Goal: Information Seeking & Learning: Learn about a topic

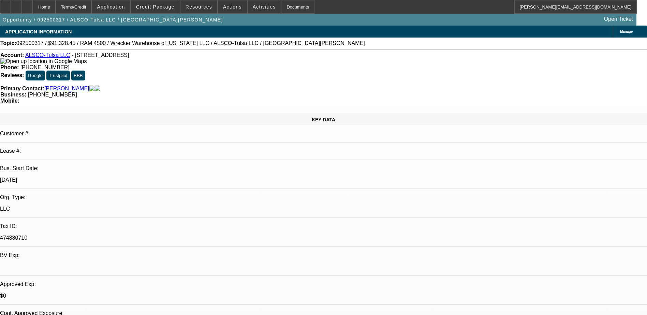
select select "0"
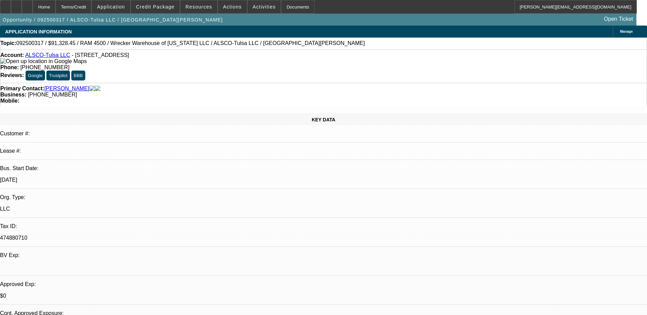
select select "0"
select select "1"
select select "6"
select select "1"
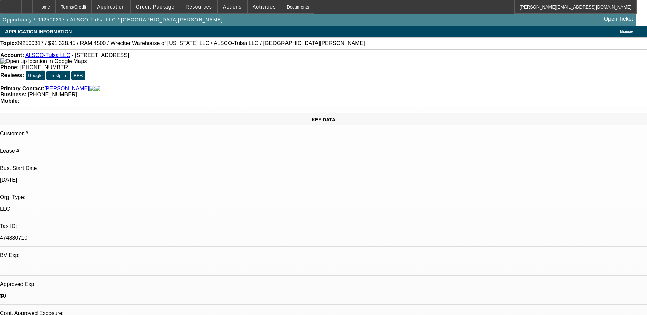
select select "1"
select select "6"
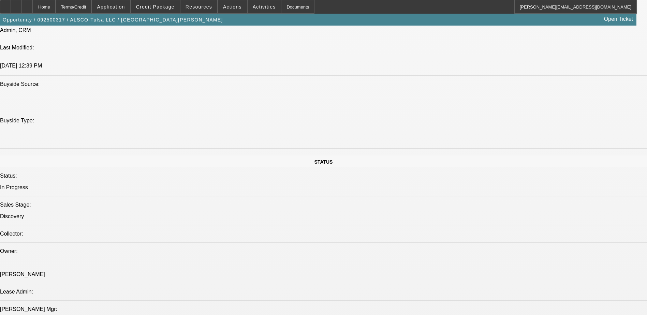
scroll to position [682, 0]
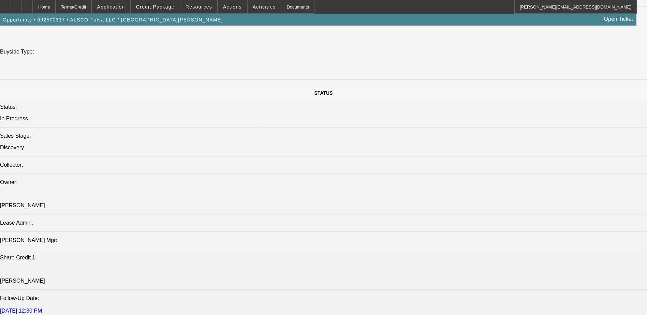
scroll to position [0, 0]
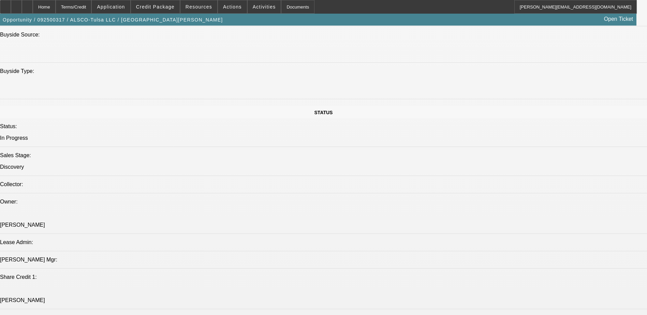
scroll to position [648, 0]
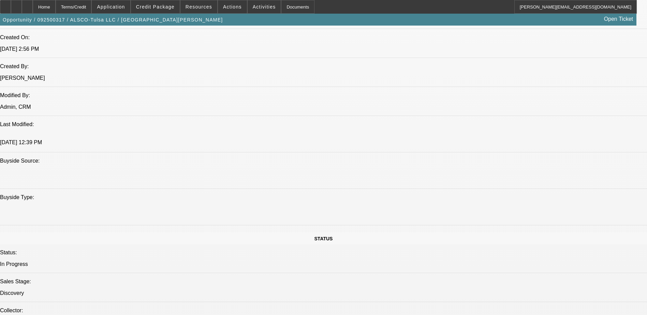
scroll to position [535, 0]
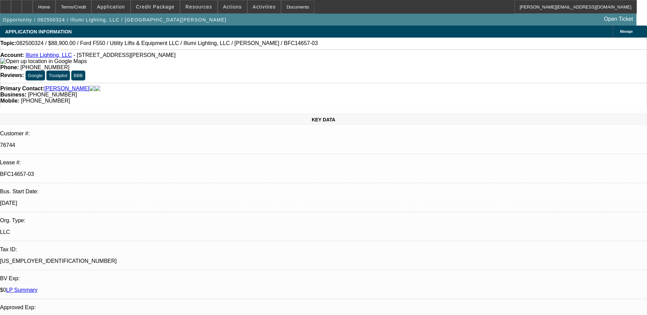
select select "0"
select select "3"
select select "0"
select select "6"
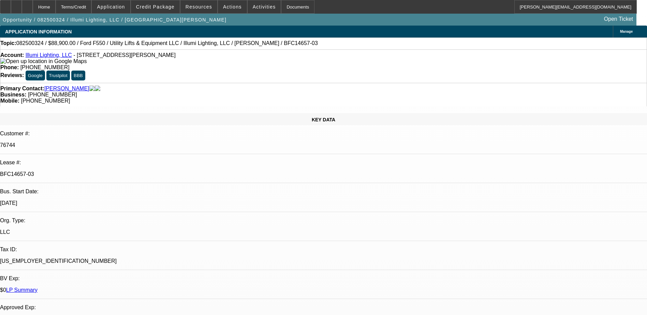
select select "0"
select select "3"
select select "0"
select select "6"
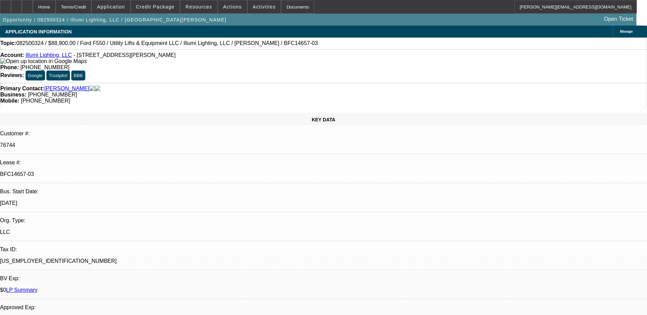
select select "0"
select select "3"
select select "0"
select select "6"
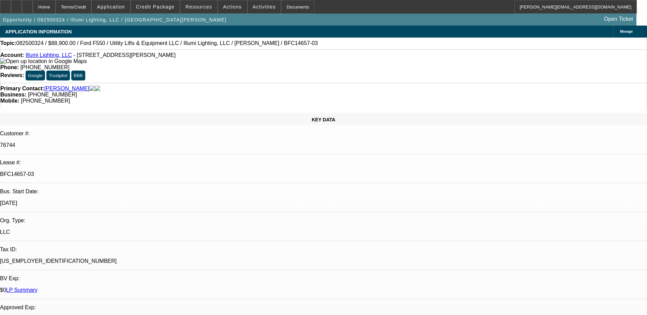
select select "0"
select select "3"
select select "0"
select select "6"
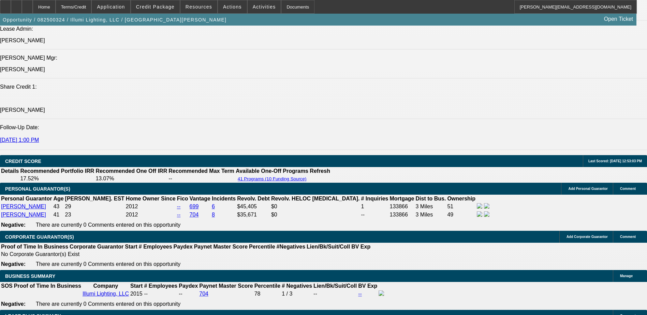
scroll to position [1058, 0]
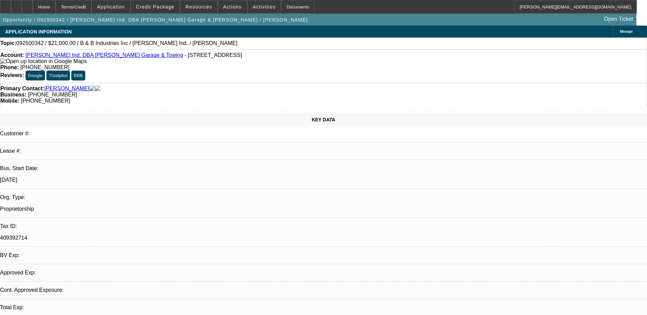
select select "0"
select select "2"
select select "0.1"
select select "4"
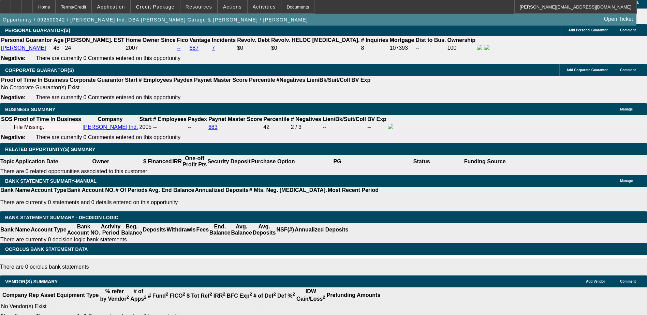
scroll to position [990, 0]
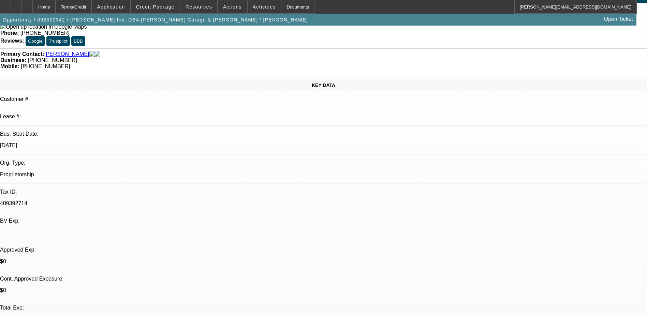
scroll to position [0, 0]
